Goal: Navigation & Orientation: Find specific page/section

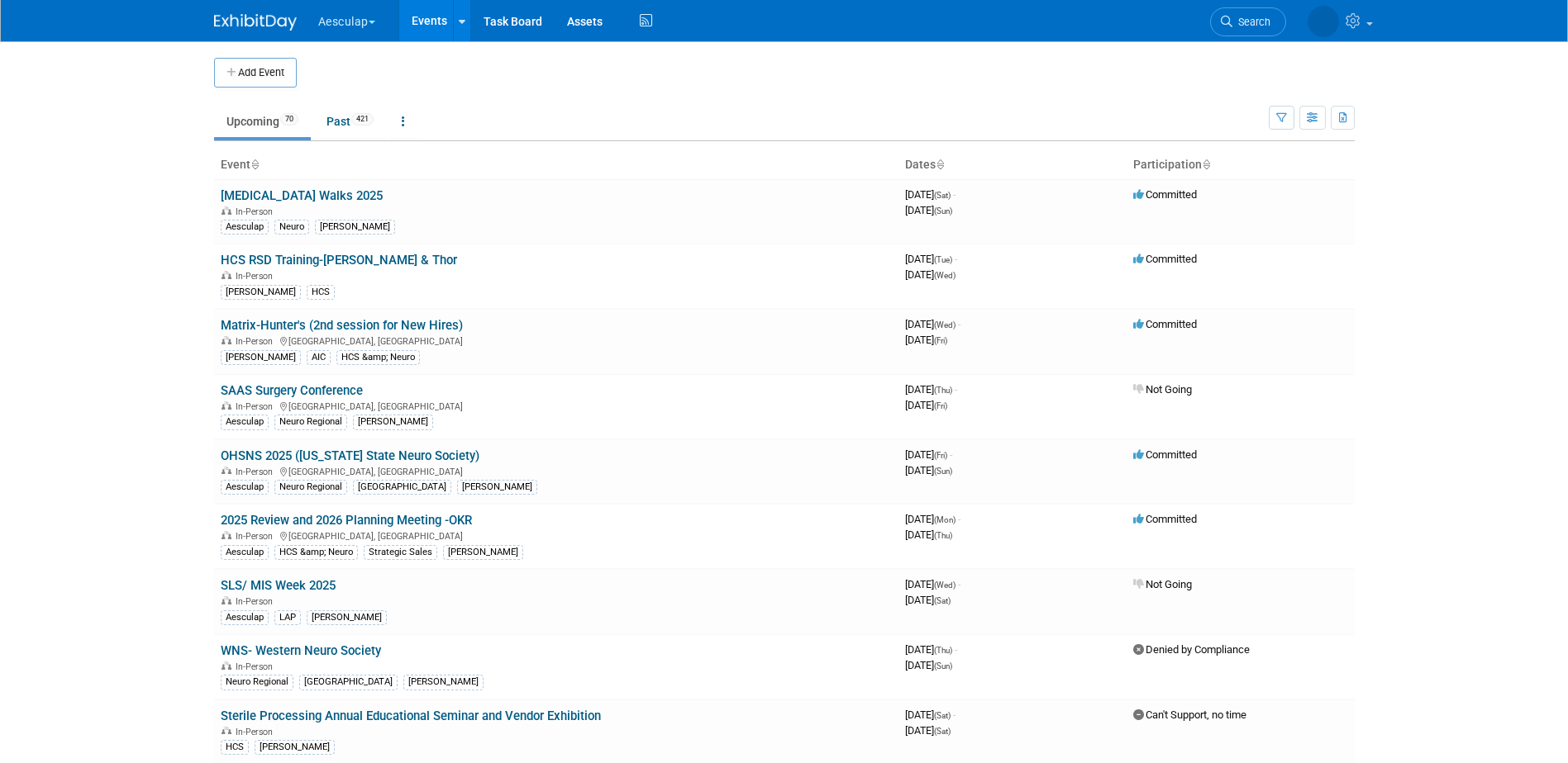
drag, startPoint x: 376, startPoint y: 30, endPoint x: 386, endPoint y: 108, distance: 78.6
click at [376, 30] on button "Aesculap" at bounding box center [356, 18] width 79 height 36
click at [388, 140] on link "[PERSON_NAME]" at bounding box center [377, 148] width 119 height 23
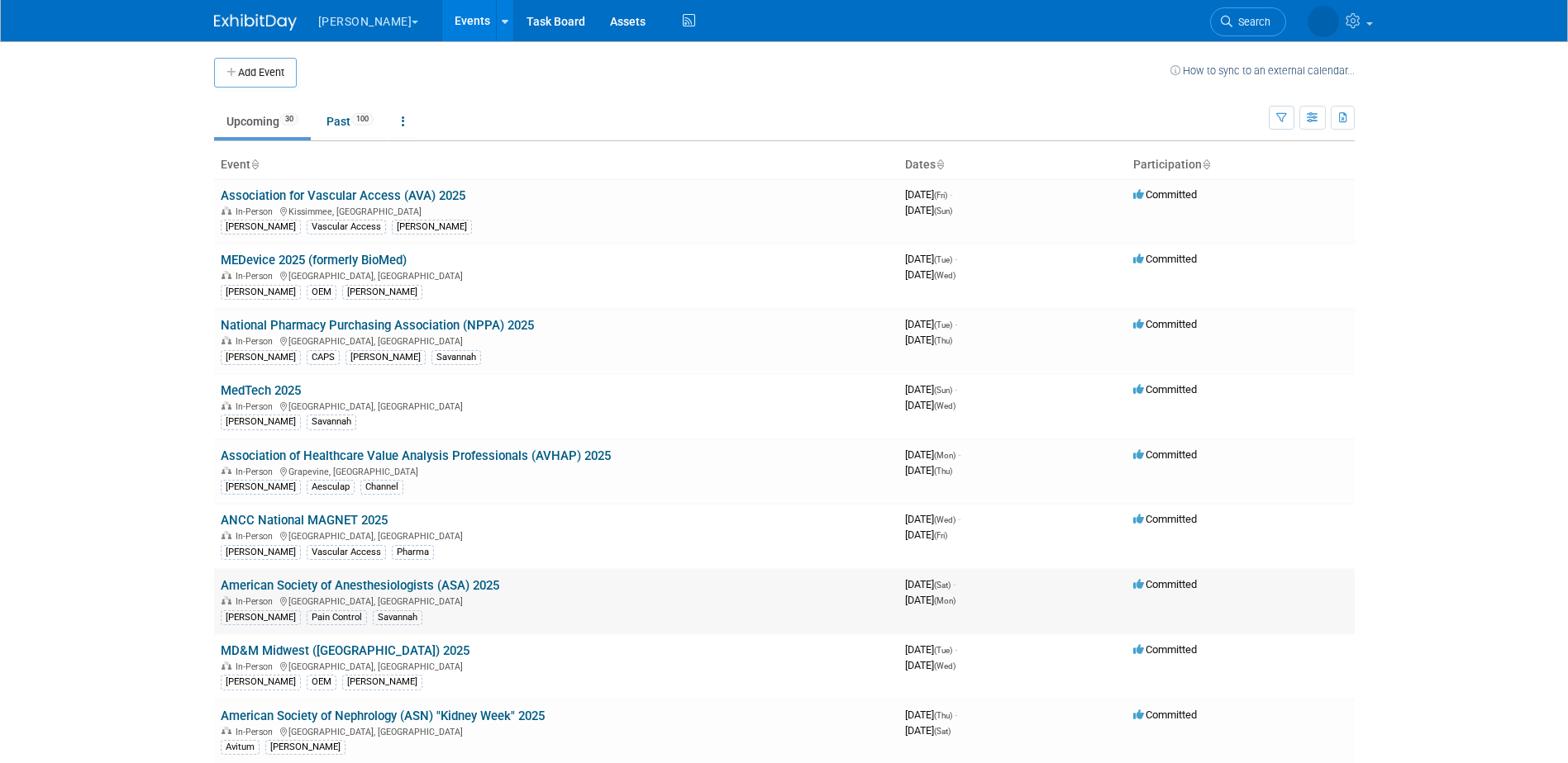
click at [474, 589] on link "American Society of Anesthesiologists (ASA) 2025" at bounding box center [359, 585] width 278 height 15
